Goal: Find contact information: Find contact information

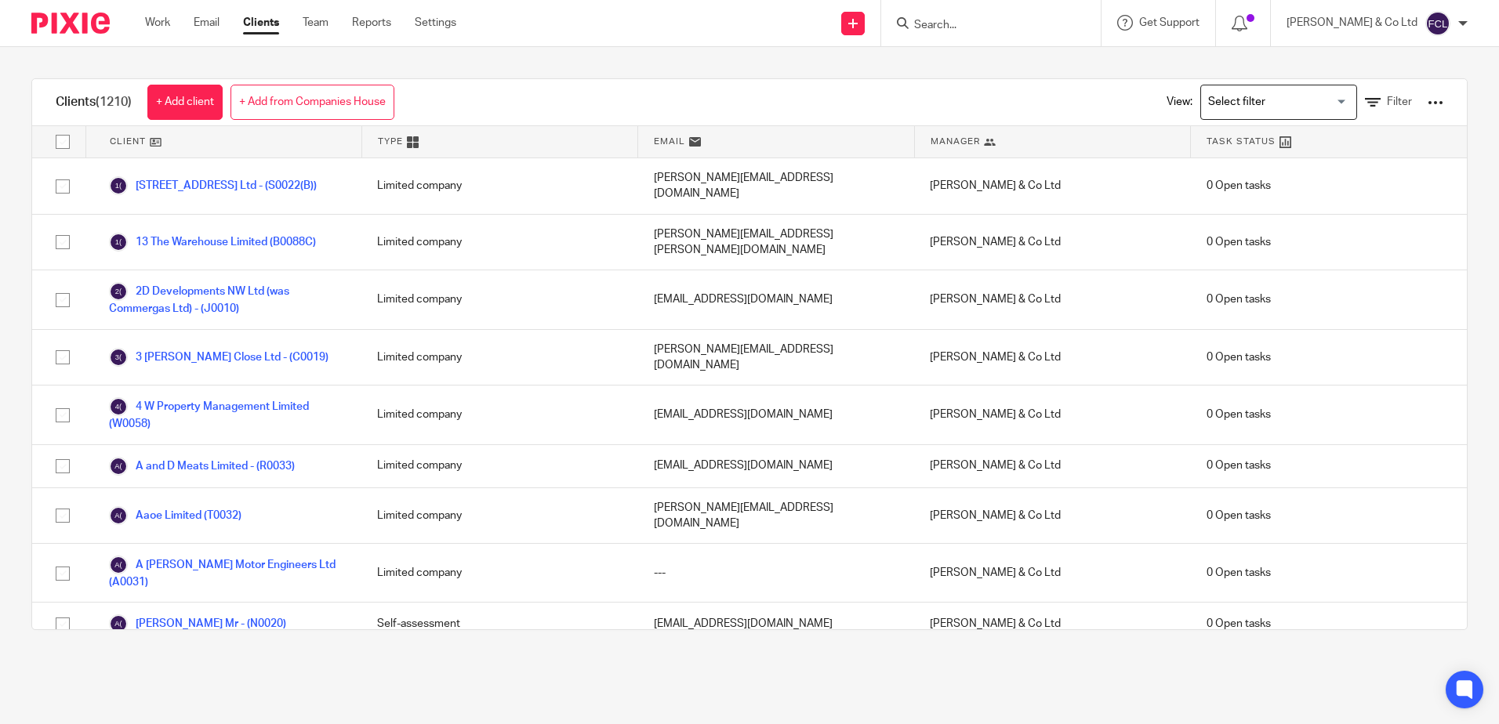
click at [991, 33] on form at bounding box center [995, 23] width 167 height 20
click at [991, 22] on input "Search" at bounding box center [982, 26] width 141 height 14
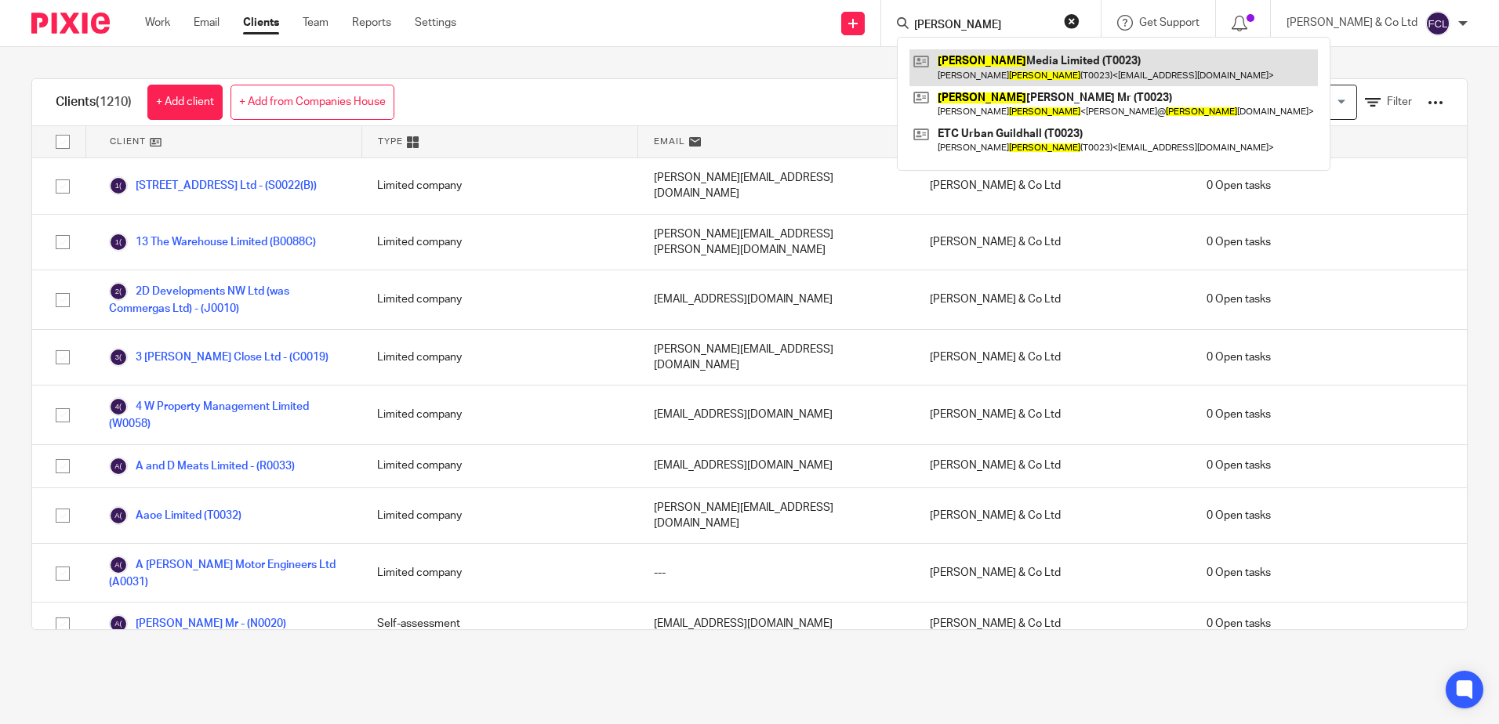
type input "[PERSON_NAME]"
click at [1069, 67] on link at bounding box center [1113, 67] width 408 height 36
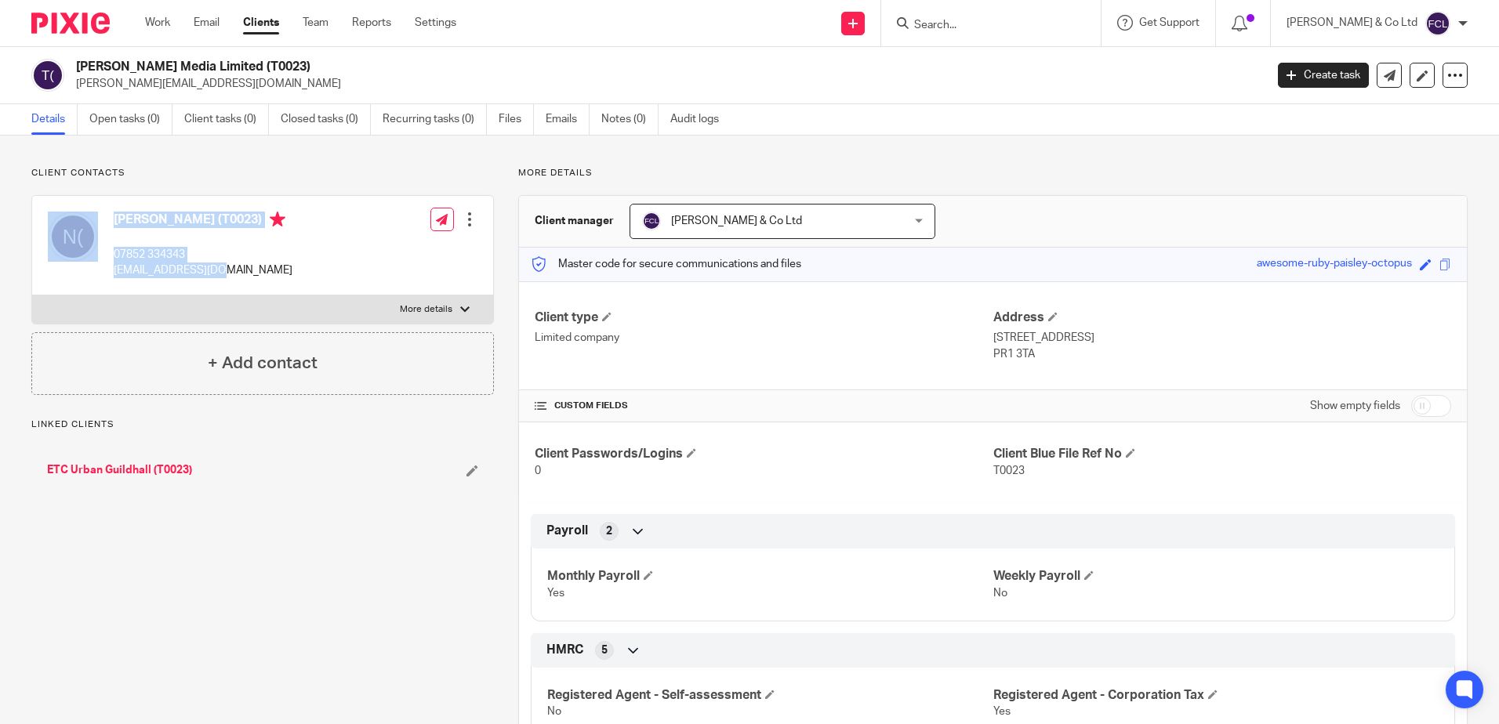
drag, startPoint x: 228, startPoint y: 273, endPoint x: 84, endPoint y: 281, distance: 144.5
click at [84, 281] on div "[PERSON_NAME] (T0023) 07852 334343 [PERSON_NAME][EMAIL_ADDRESS][DOMAIN_NAME]" at bounding box center [170, 245] width 245 height 83
drag, startPoint x: 84, startPoint y: 281, endPoint x: 205, endPoint y: 297, distance: 121.7
click at [205, 297] on label "More details" at bounding box center [262, 310] width 461 height 28
click at [32, 296] on input "More details" at bounding box center [31, 295] width 1 height 1
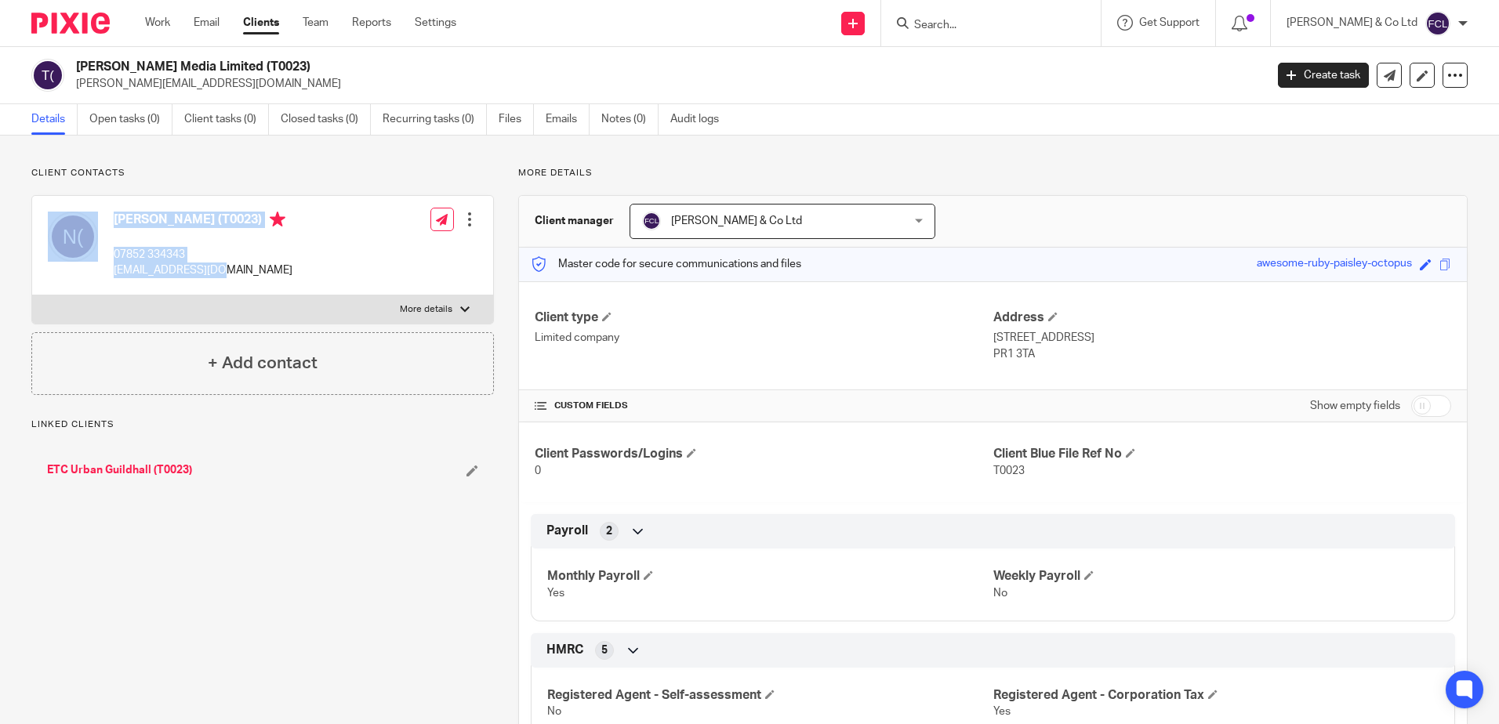
checkbox input "true"
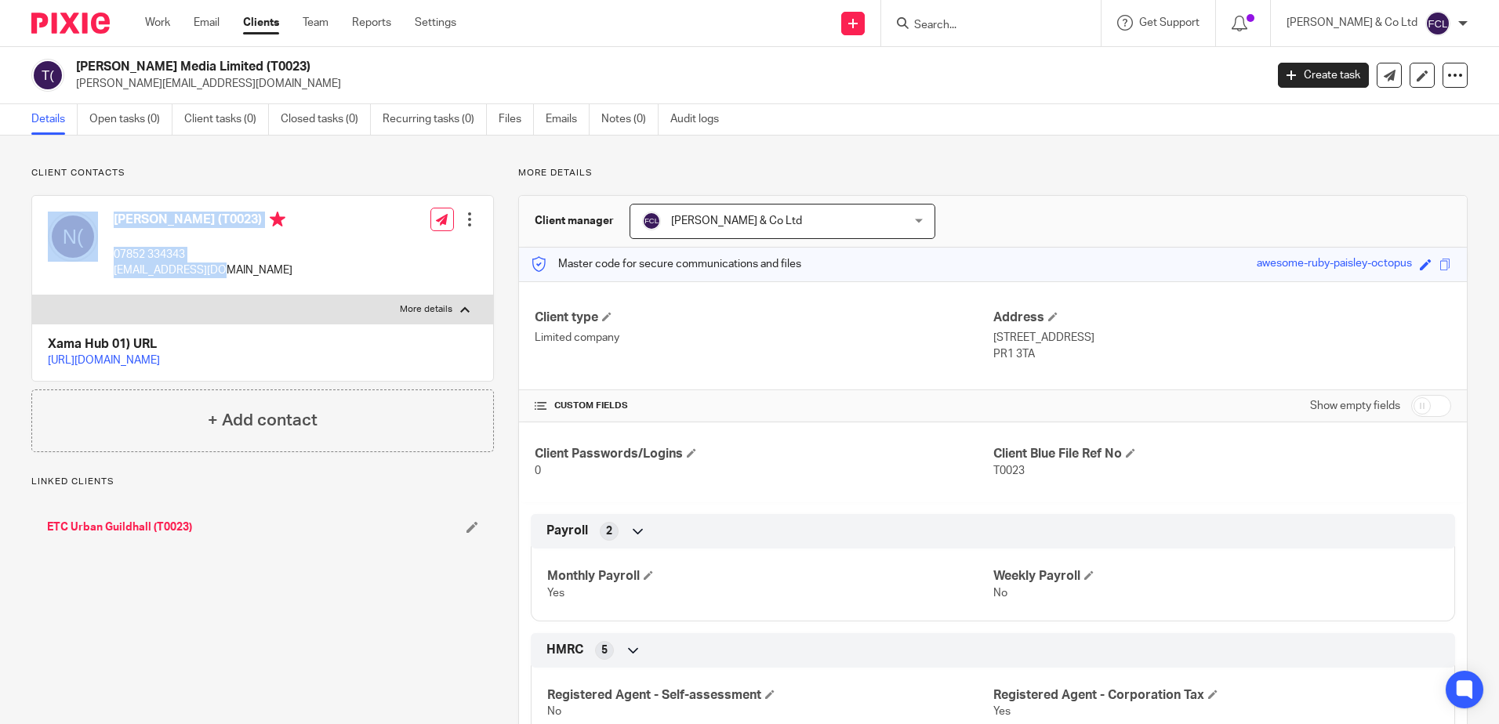
click at [256, 275] on p "[EMAIL_ADDRESS][DOMAIN_NAME]" at bounding box center [203, 271] width 179 height 16
drag, startPoint x: 227, startPoint y: 271, endPoint x: 114, endPoint y: 273, distance: 113.7
click at [114, 273] on p "[EMAIL_ADDRESS][DOMAIN_NAME]" at bounding box center [203, 271] width 179 height 16
drag, startPoint x: 114, startPoint y: 273, endPoint x: 148, endPoint y: 266, distance: 35.2
copy p "[EMAIL_ADDRESS][DOMAIN_NAME]"
